Goal: Information Seeking & Learning: Find specific fact

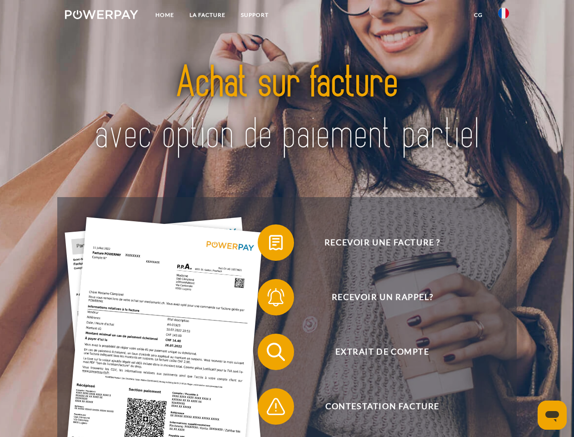
click at [101, 16] on img at bounding box center [101, 14] width 73 height 9
click at [504, 16] on img at bounding box center [503, 13] width 11 height 11
click at [478, 15] on link "CG" at bounding box center [479, 15] width 24 height 16
click at [269, 244] on span at bounding box center [262, 242] width 45 height 45
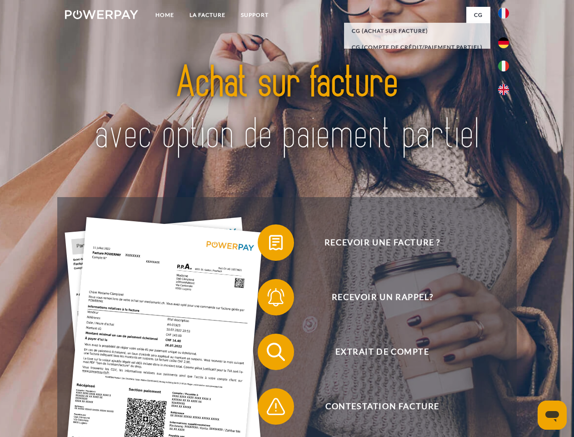
click at [269, 299] on span at bounding box center [262, 296] width 45 height 45
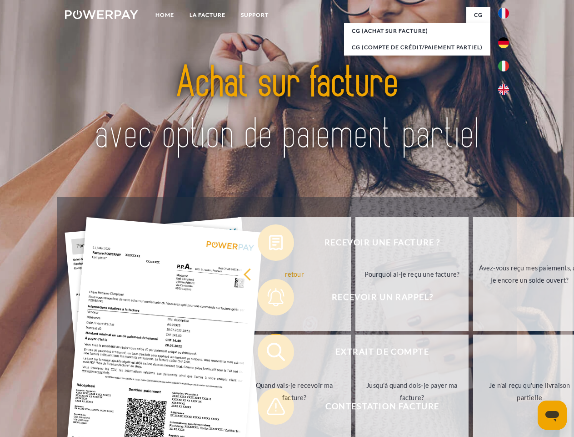
click at [356, 353] on link "Jusqu'à quand dois-je payer ma facture?" at bounding box center [412, 391] width 113 height 114
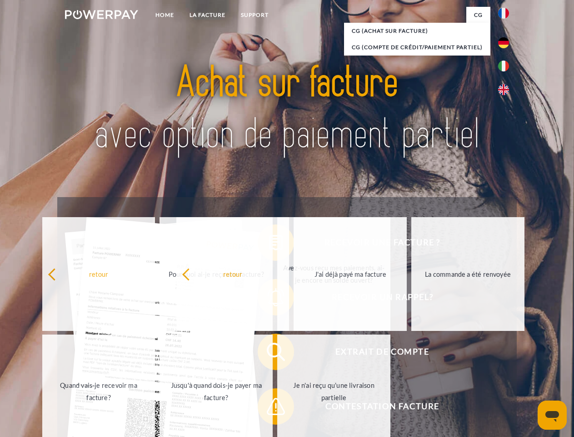
click at [269, 408] on span at bounding box center [262, 405] width 45 height 45
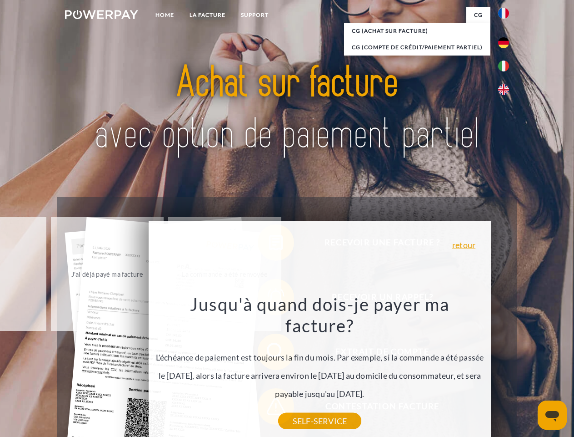
click at [553, 415] on icon "Ouvrir la fenêtre de messagerie" at bounding box center [553, 416] width 14 height 11
